Goal: Contribute content: Add original content to the website for others to see

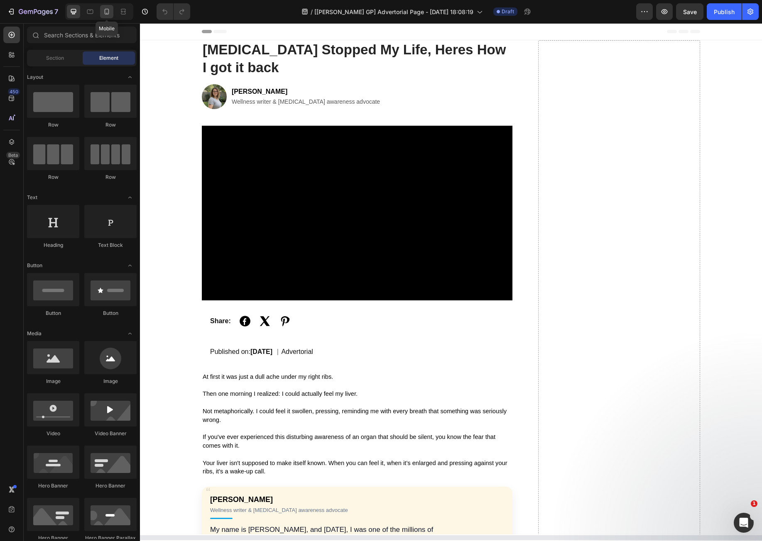
click at [109, 11] on icon at bounding box center [107, 11] width 8 height 8
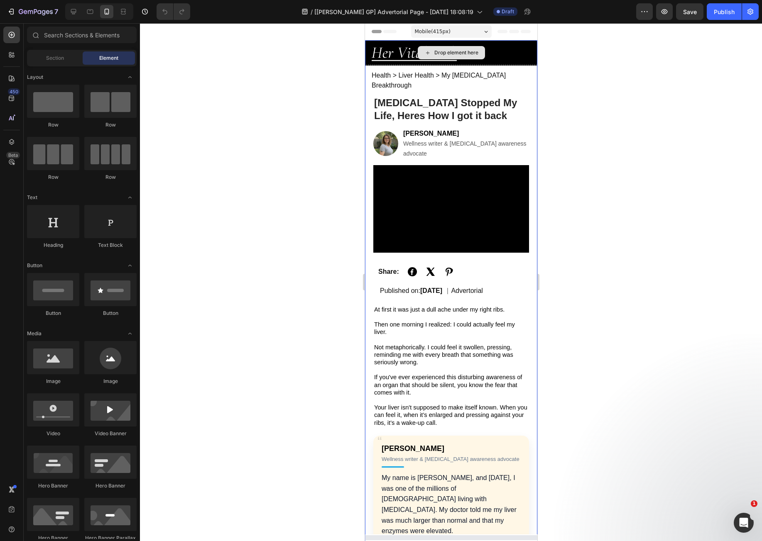
click at [510, 47] on div "Drop element here" at bounding box center [450, 52] width 172 height 25
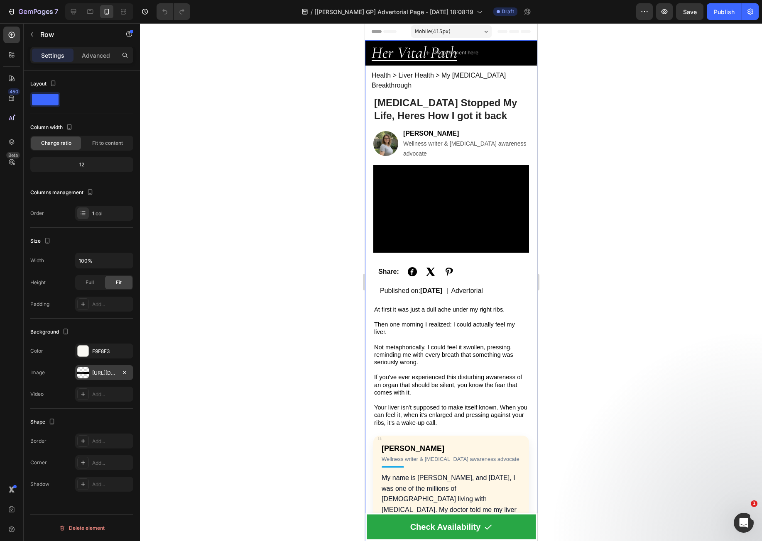
click at [104, 371] on div "[URL][DOMAIN_NAME]" at bounding box center [104, 372] width 24 height 7
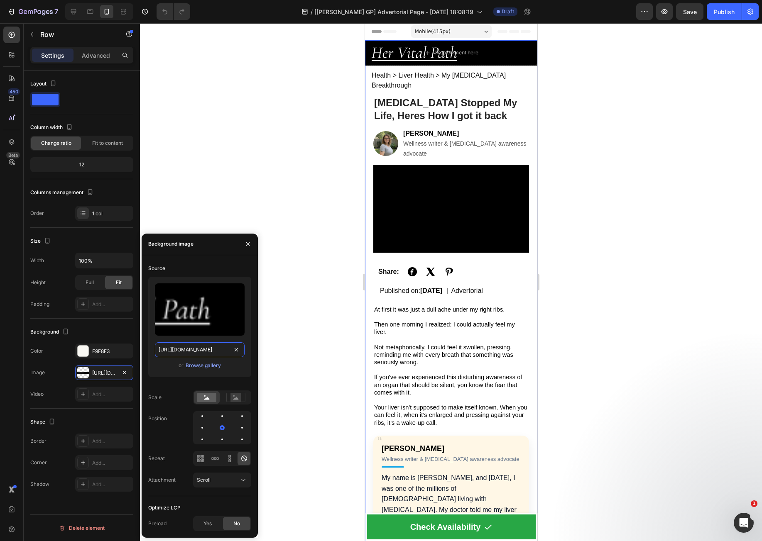
click at [194, 350] on input "[URL][DOMAIN_NAME]" at bounding box center [200, 349] width 90 height 15
click at [247, 242] on icon "button" at bounding box center [247, 244] width 7 height 7
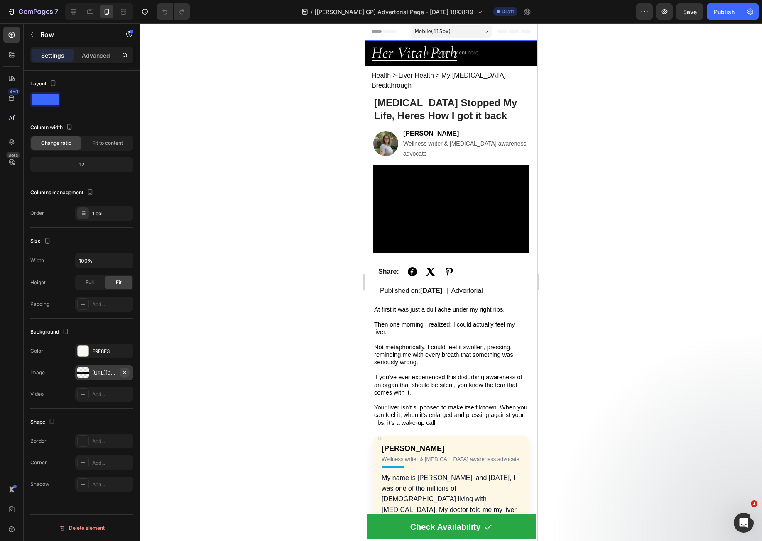
click at [127, 372] on icon "button" at bounding box center [124, 372] width 7 height 7
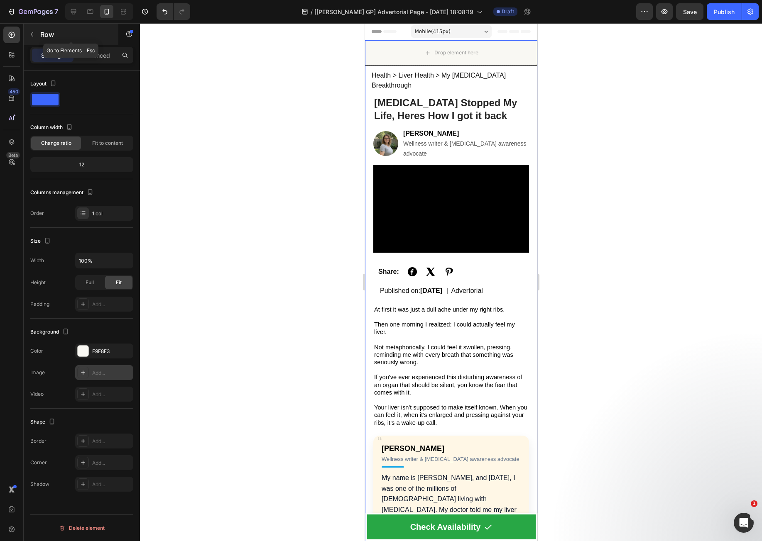
click at [38, 36] on button "button" at bounding box center [31, 34] width 13 height 13
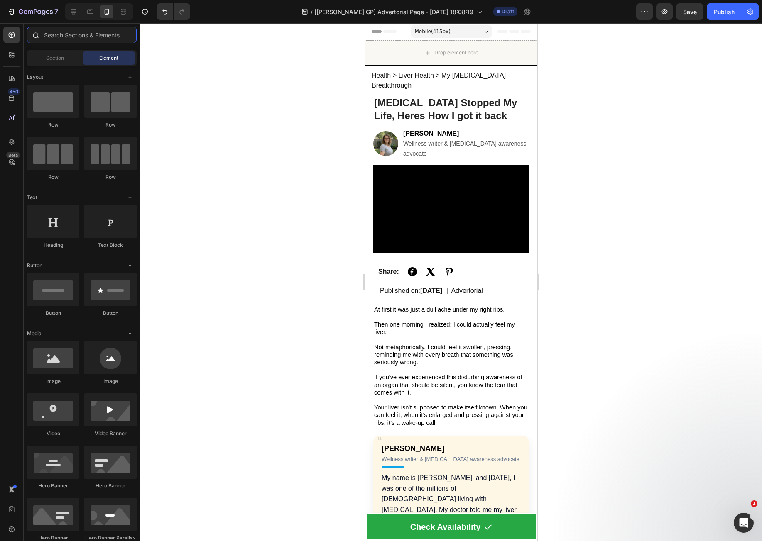
click at [76, 36] on input "text" at bounding box center [82, 35] width 110 height 17
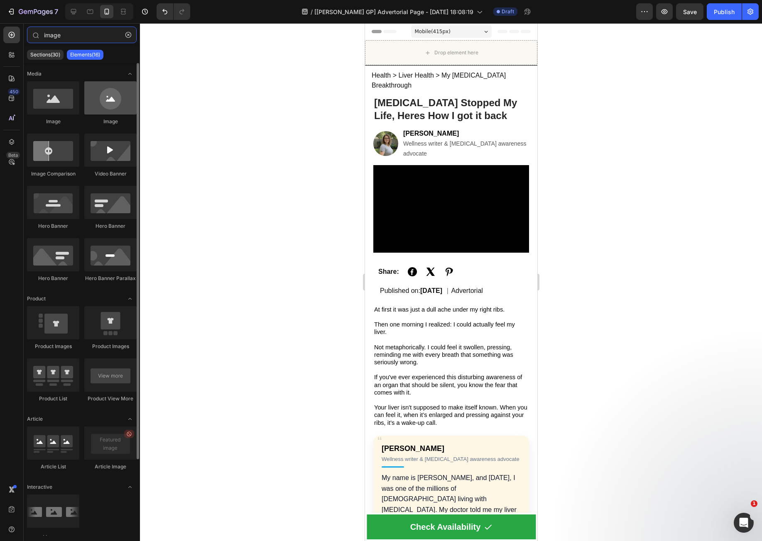
type input "image"
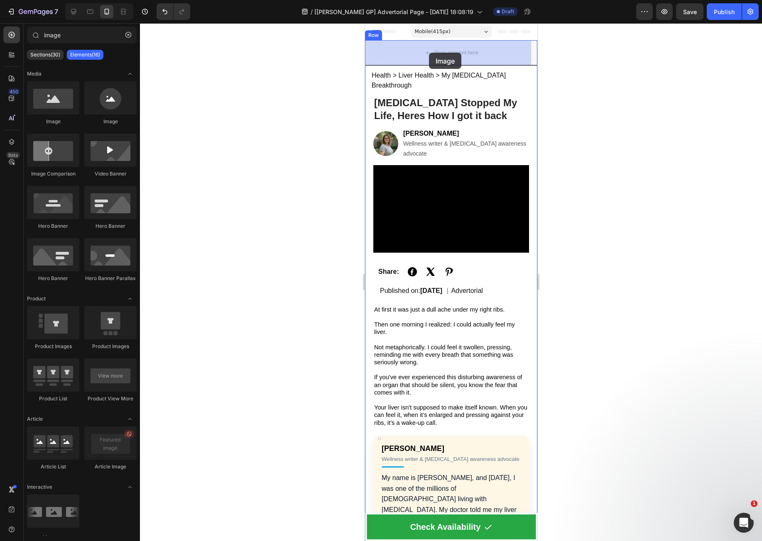
drag, startPoint x: 484, startPoint y: 112, endPoint x: 430, endPoint y: 52, distance: 80.2
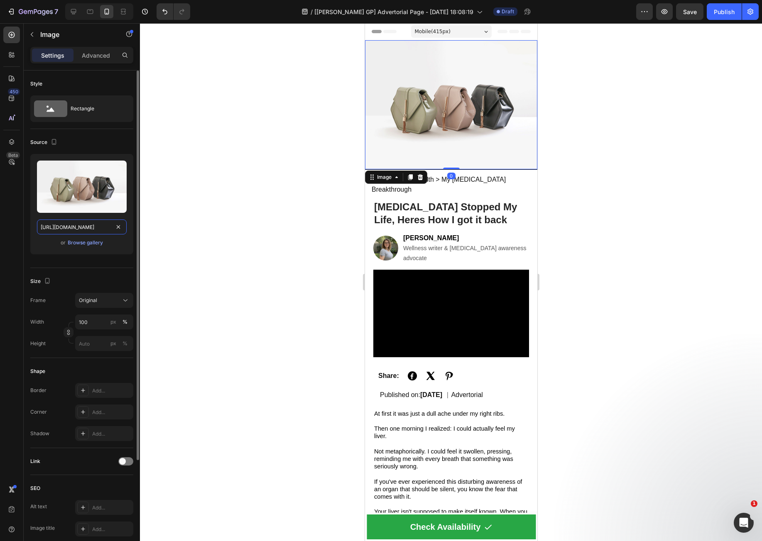
paste input "0728/9821/6178/files/Her_Vital_Path_1.png?v=1758940302"
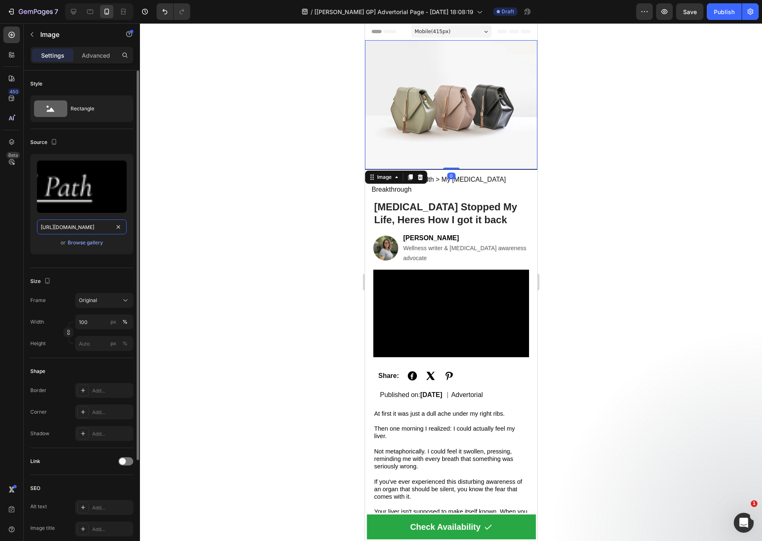
scroll to position [0, 146]
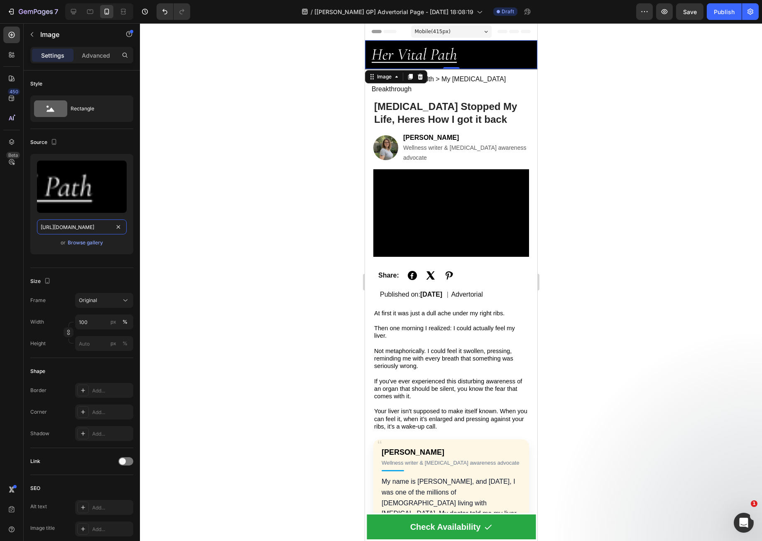
type input "[URL][DOMAIN_NAME]"
click at [21, 252] on div "450 Beta" at bounding box center [12, 282] width 24 height 518
drag, startPoint x: 724, startPoint y: 13, endPoint x: 716, endPoint y: 22, distance: 12.3
click at [724, 12] on div "Publish" at bounding box center [723, 11] width 21 height 9
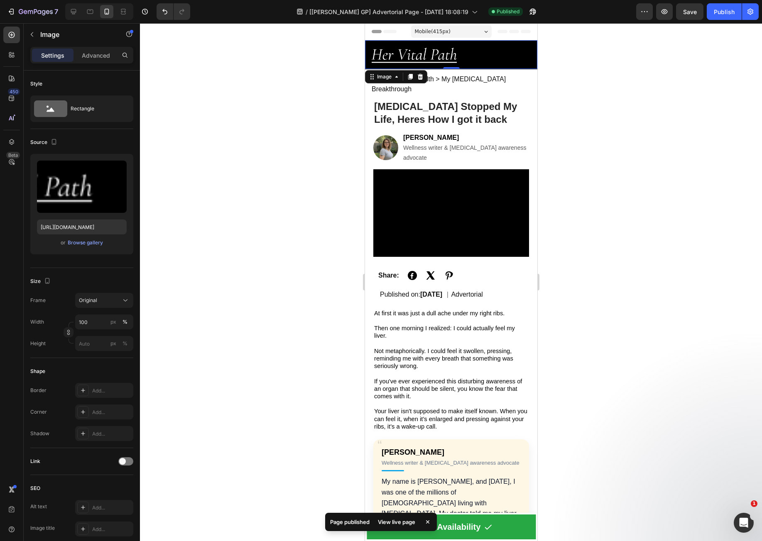
click at [393, 519] on div "View live page" at bounding box center [396, 522] width 47 height 12
